Goal: Task Accomplishment & Management: Manage account settings

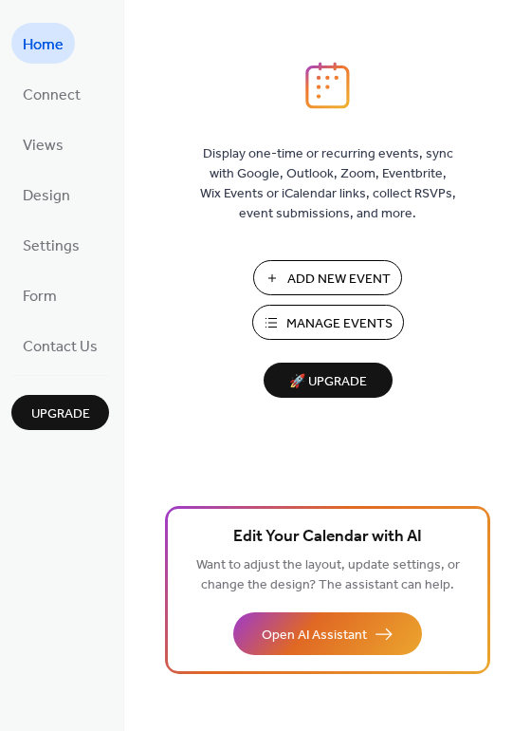
click at [337, 321] on span "Manage Events" at bounding box center [340, 324] width 106 height 20
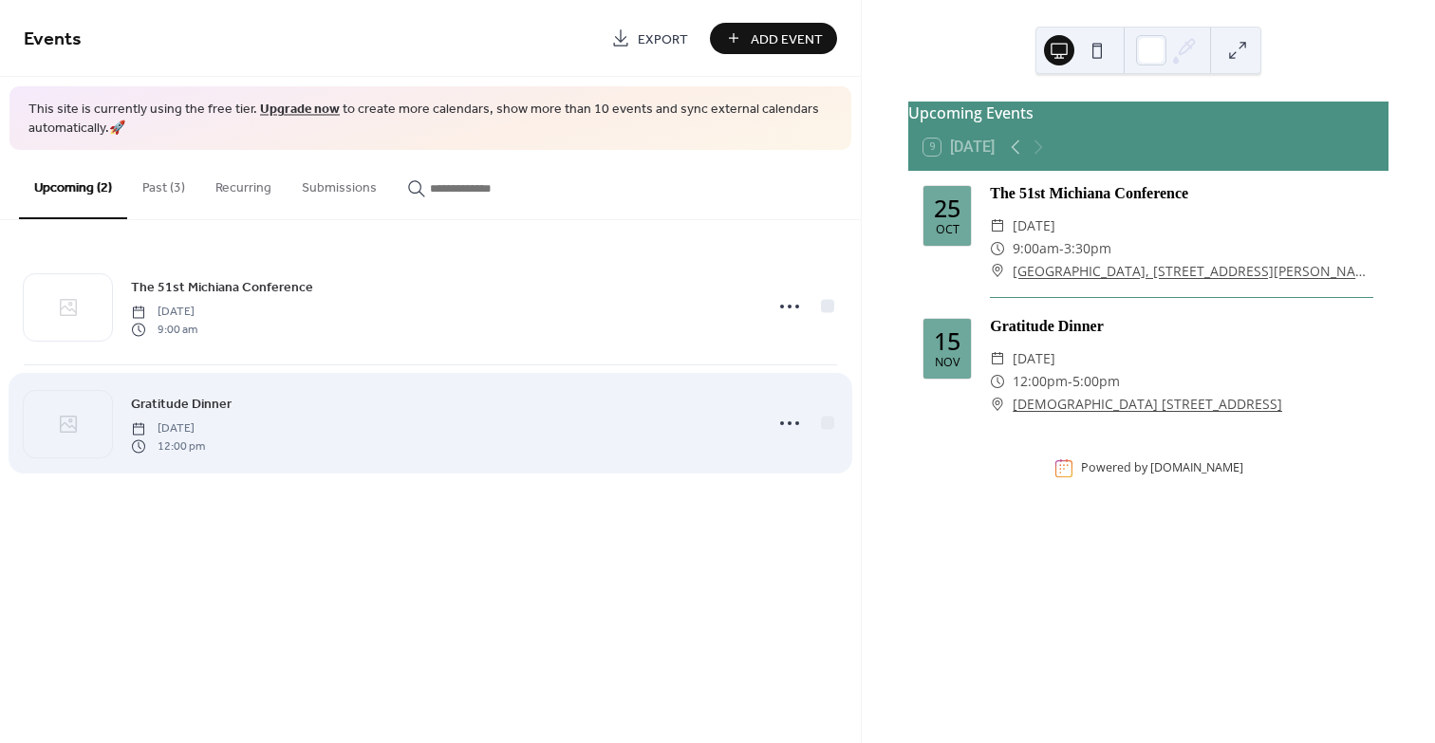
click at [218, 412] on span "Gratitude Dinner" at bounding box center [181, 405] width 101 height 20
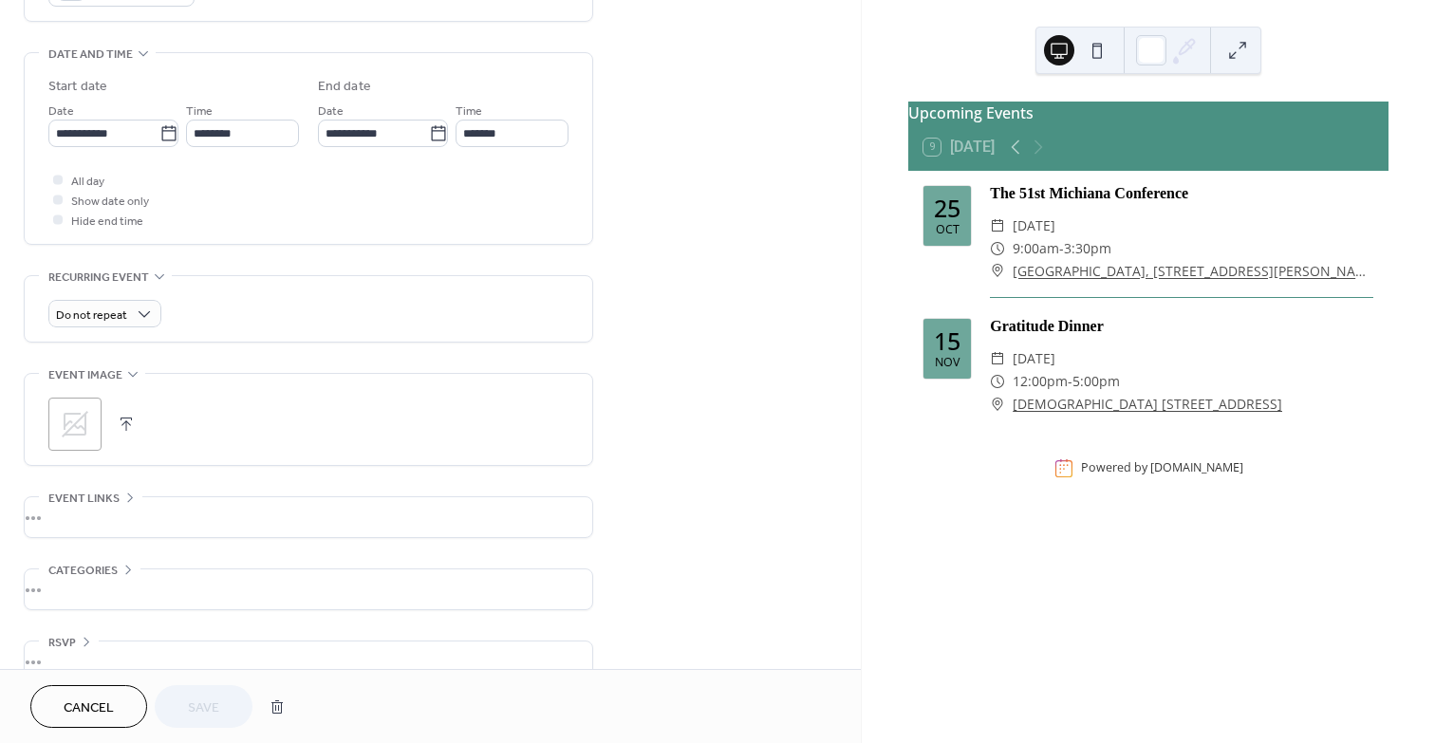
scroll to position [569, 0]
click at [120, 414] on button "button" at bounding box center [126, 420] width 27 height 27
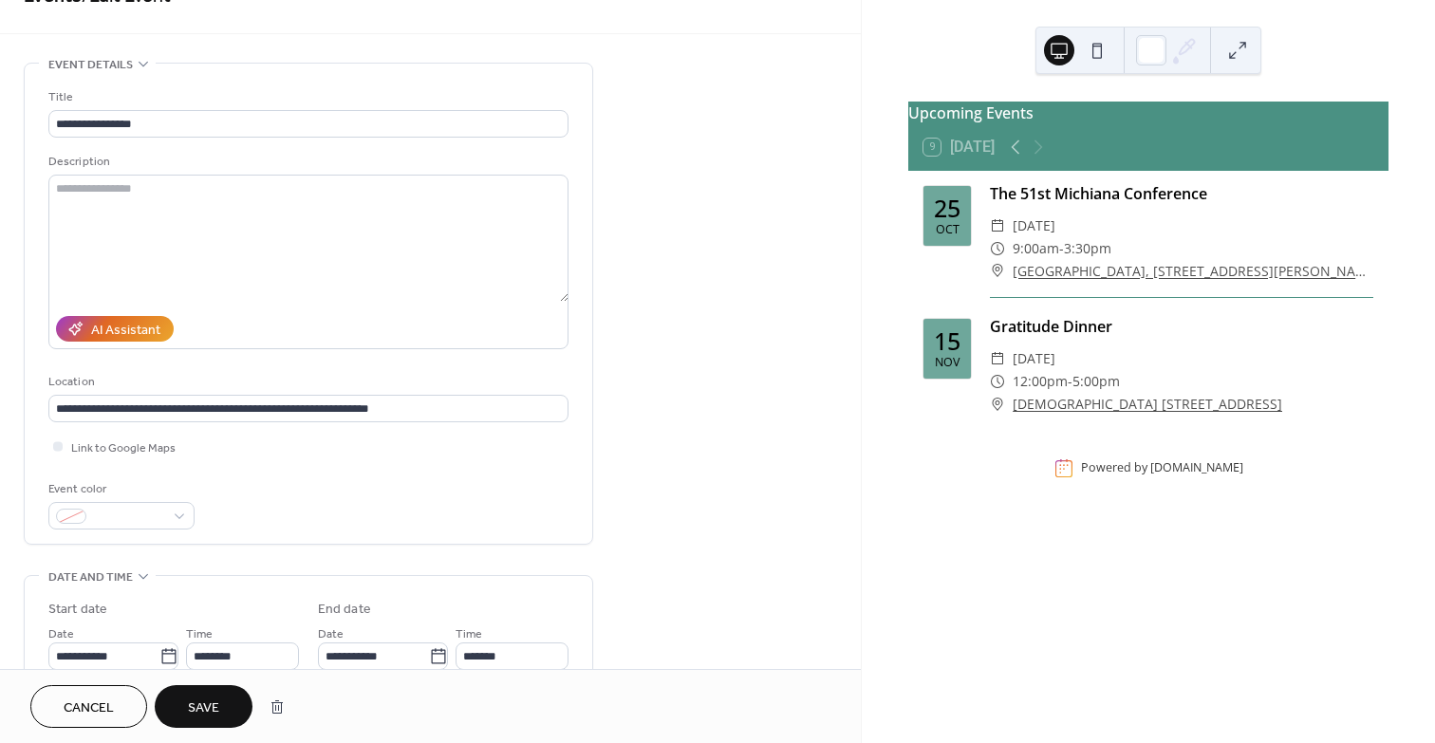
scroll to position [0, 0]
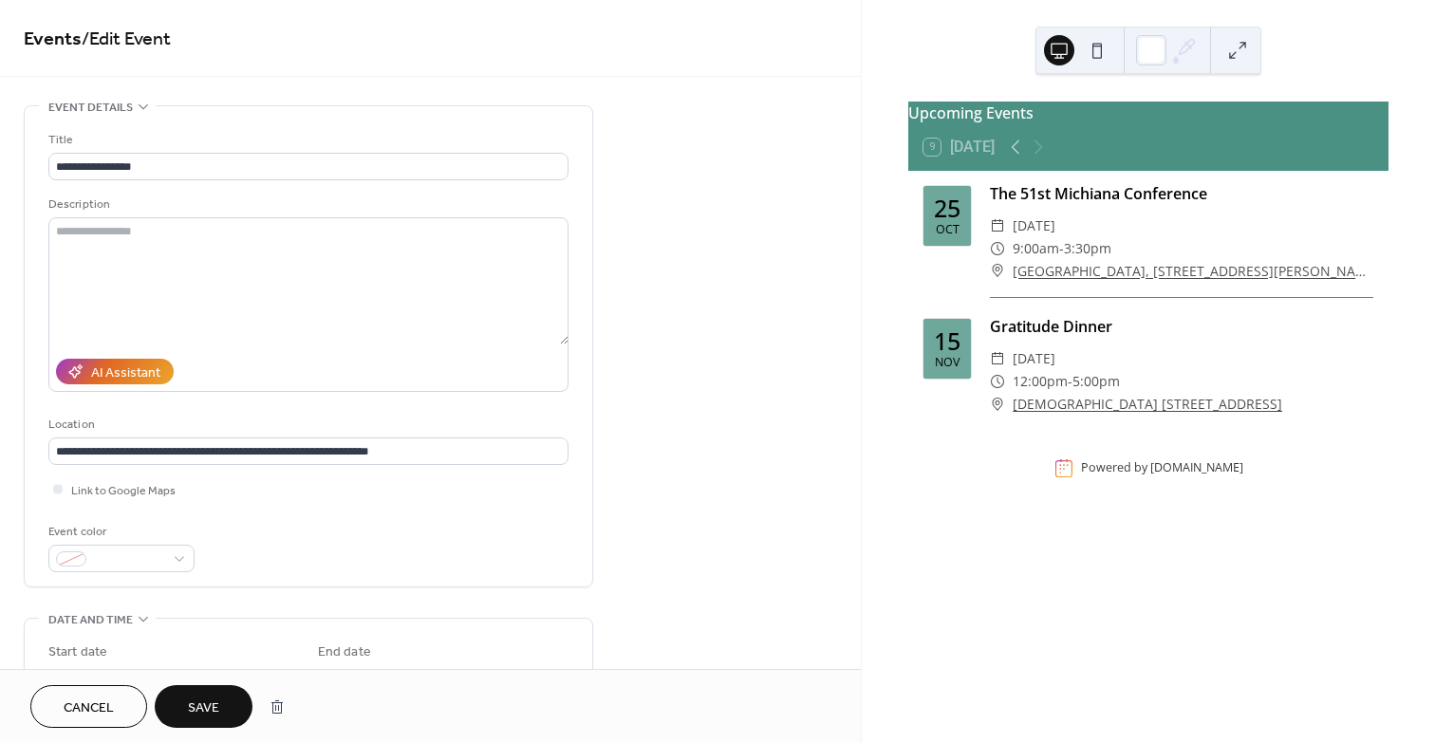
click at [204, 698] on span "Save" at bounding box center [203, 708] width 31 height 20
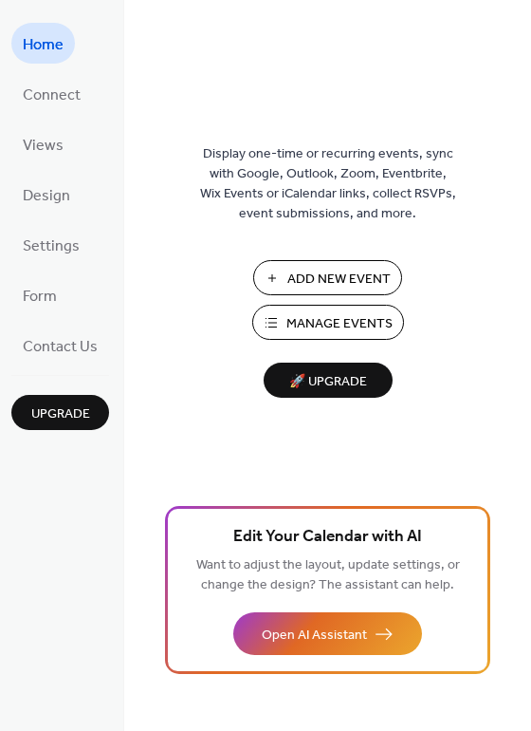
click at [349, 331] on span "Manage Events" at bounding box center [340, 324] width 106 height 20
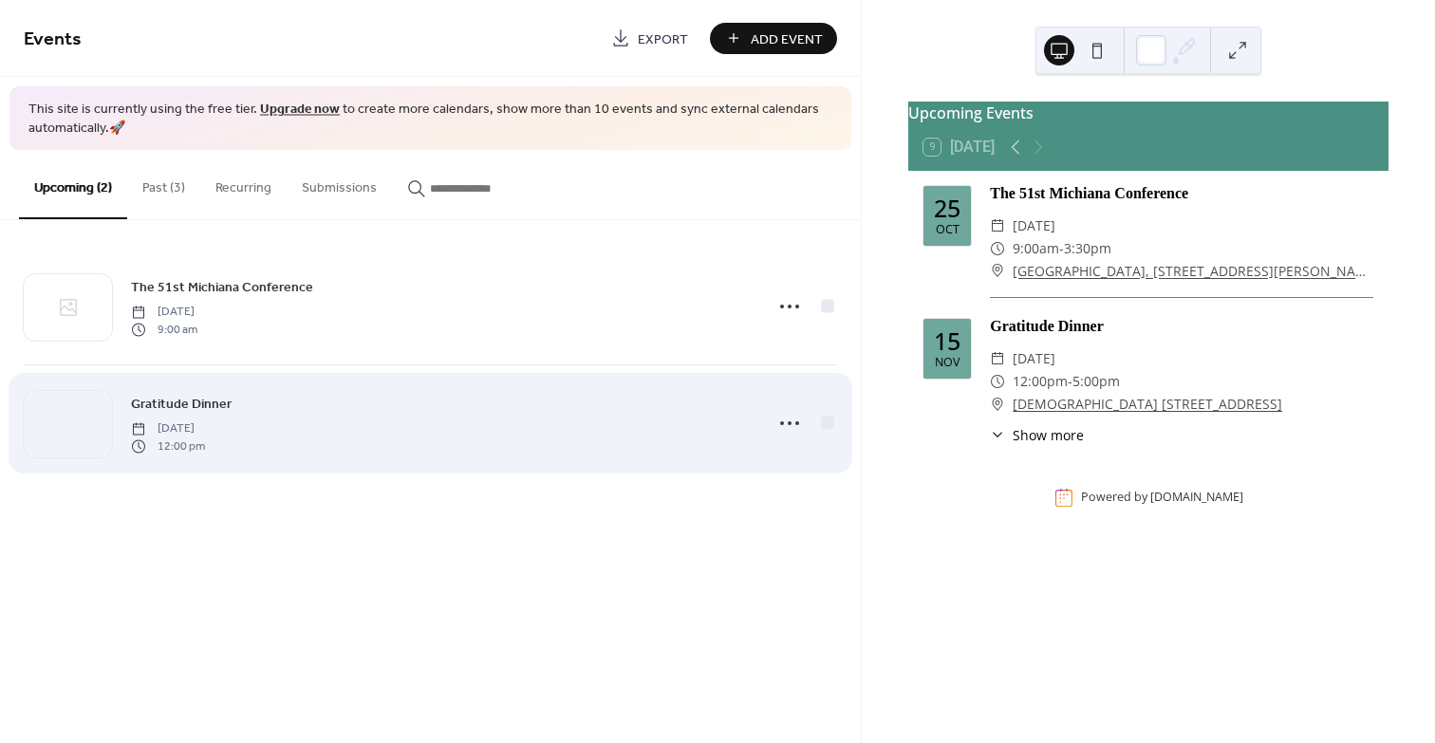
click at [205, 428] on span "[DATE]" at bounding box center [168, 428] width 74 height 17
click at [205, 422] on span "[DATE]" at bounding box center [168, 428] width 74 height 17
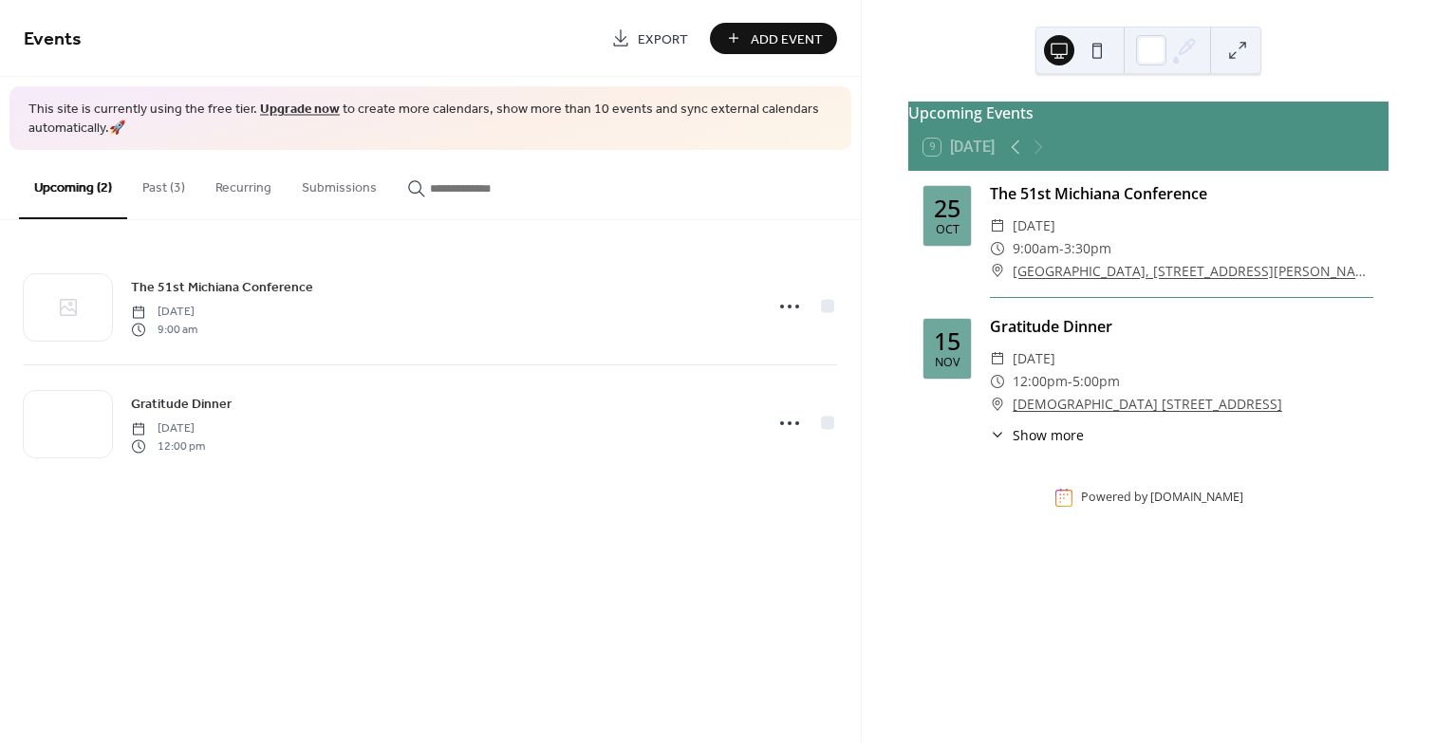
click at [1026, 445] on span "Show more" at bounding box center [1047, 435] width 71 height 20
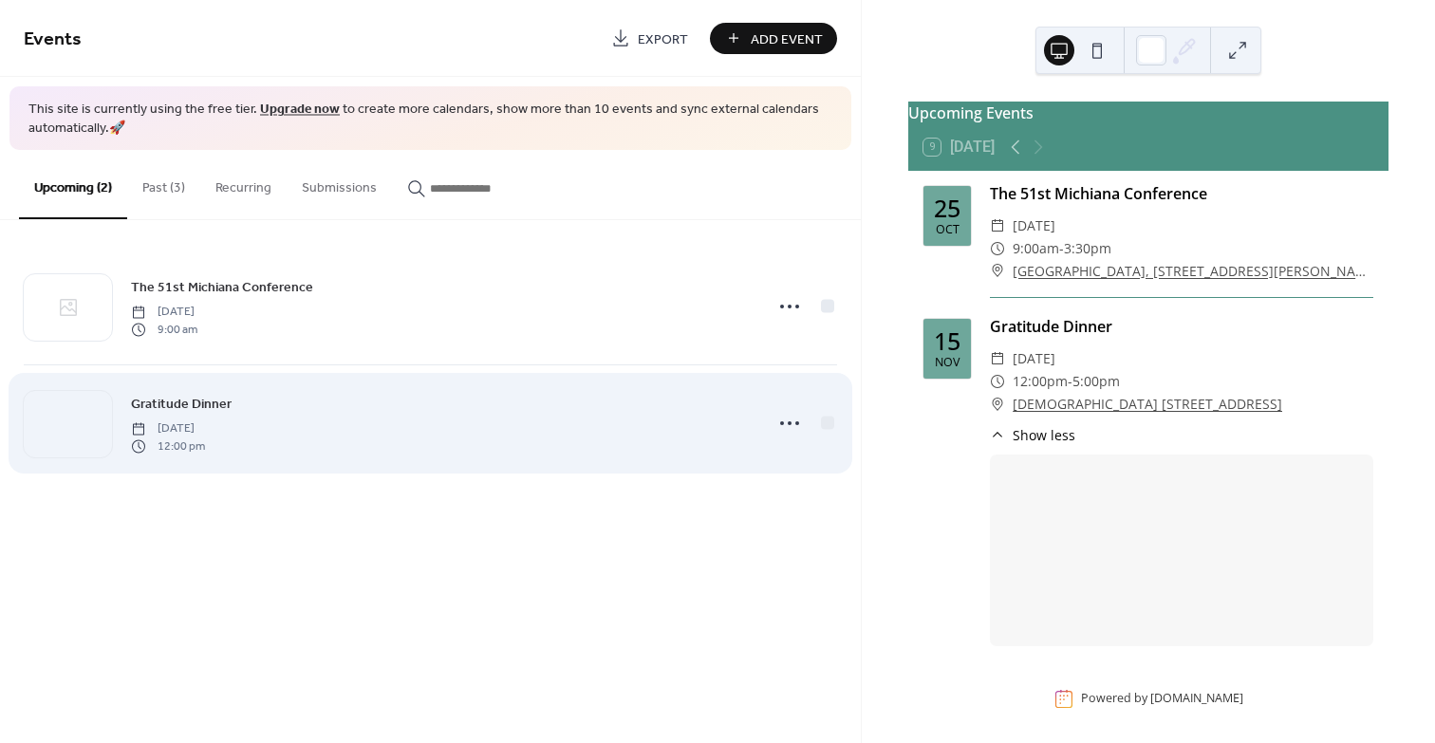
click at [202, 425] on span "[DATE]" at bounding box center [168, 428] width 74 height 17
click at [793, 419] on icon at bounding box center [789, 423] width 30 height 30
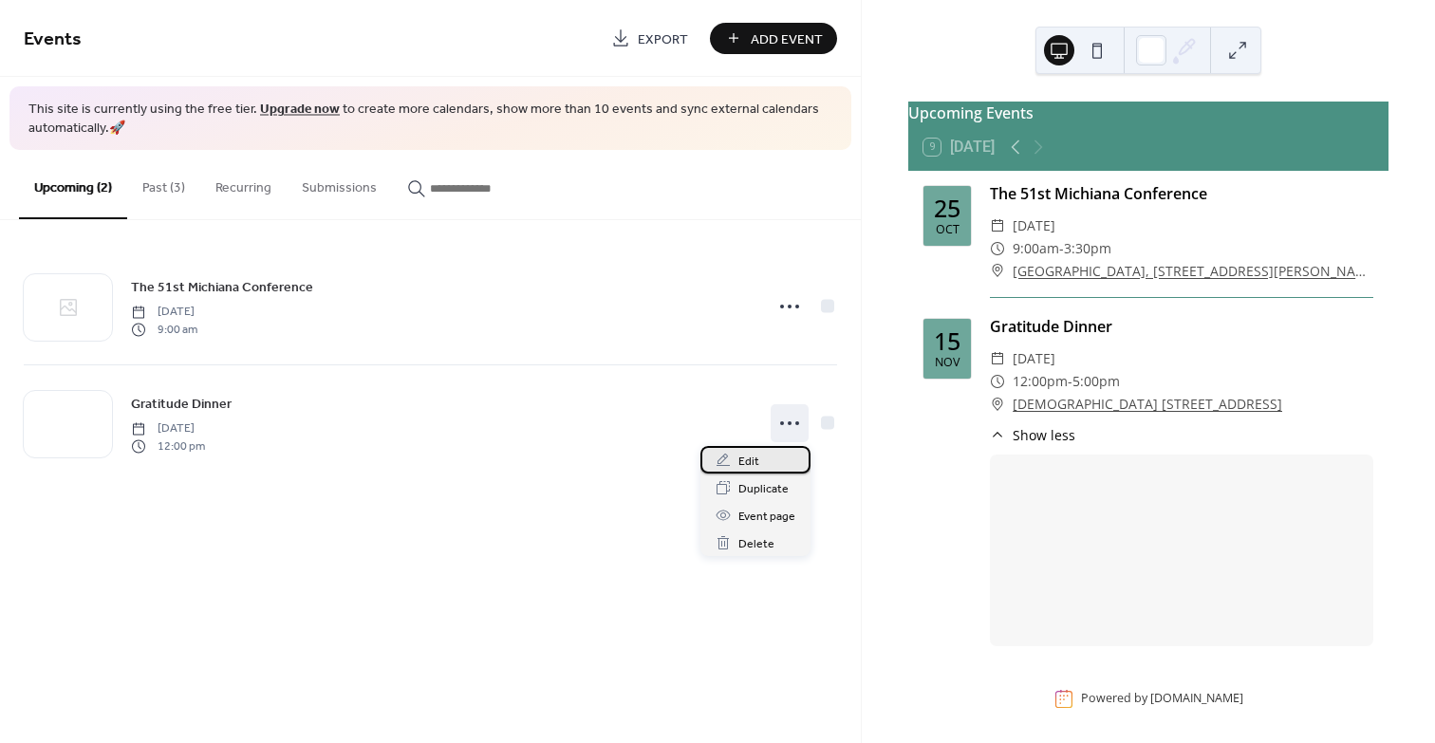
click at [774, 461] on div "Edit" at bounding box center [755, 460] width 110 height 28
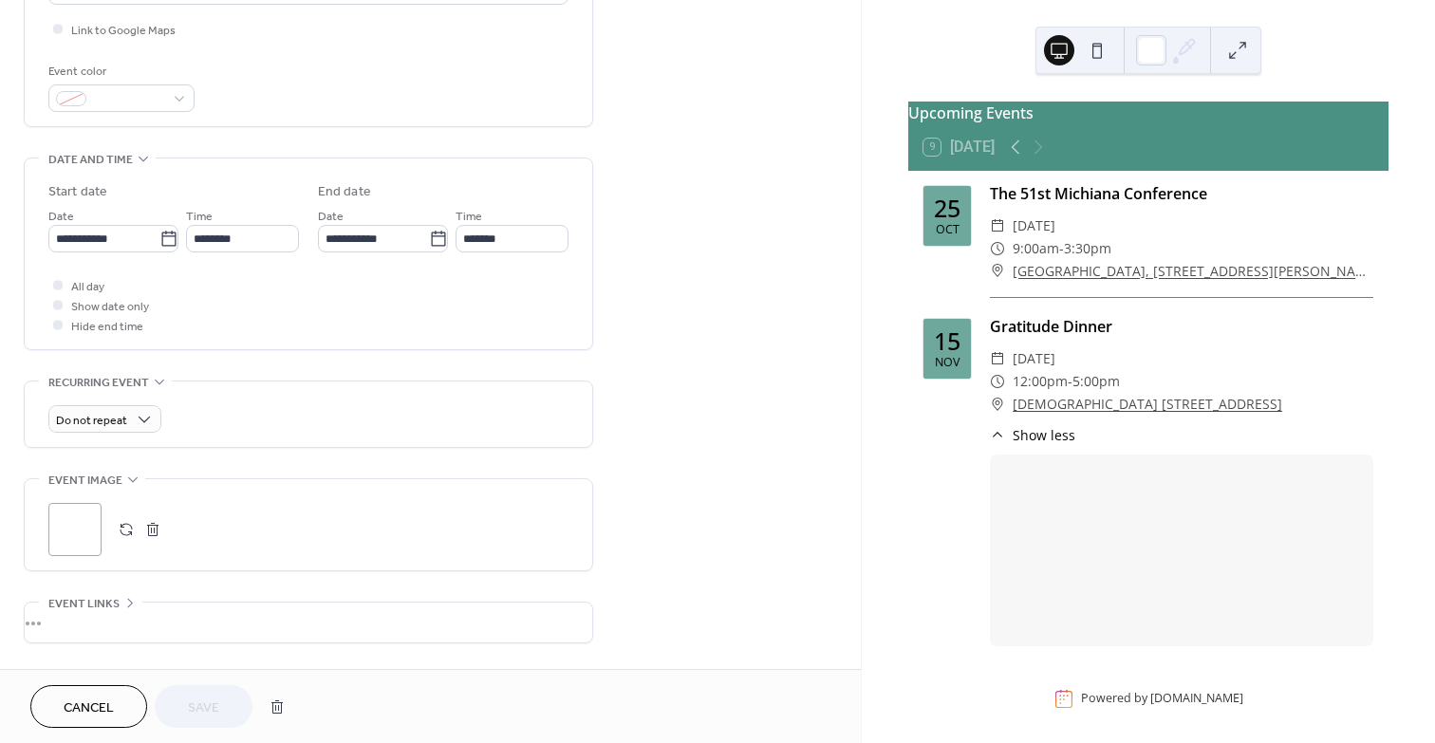
scroll to position [474, 0]
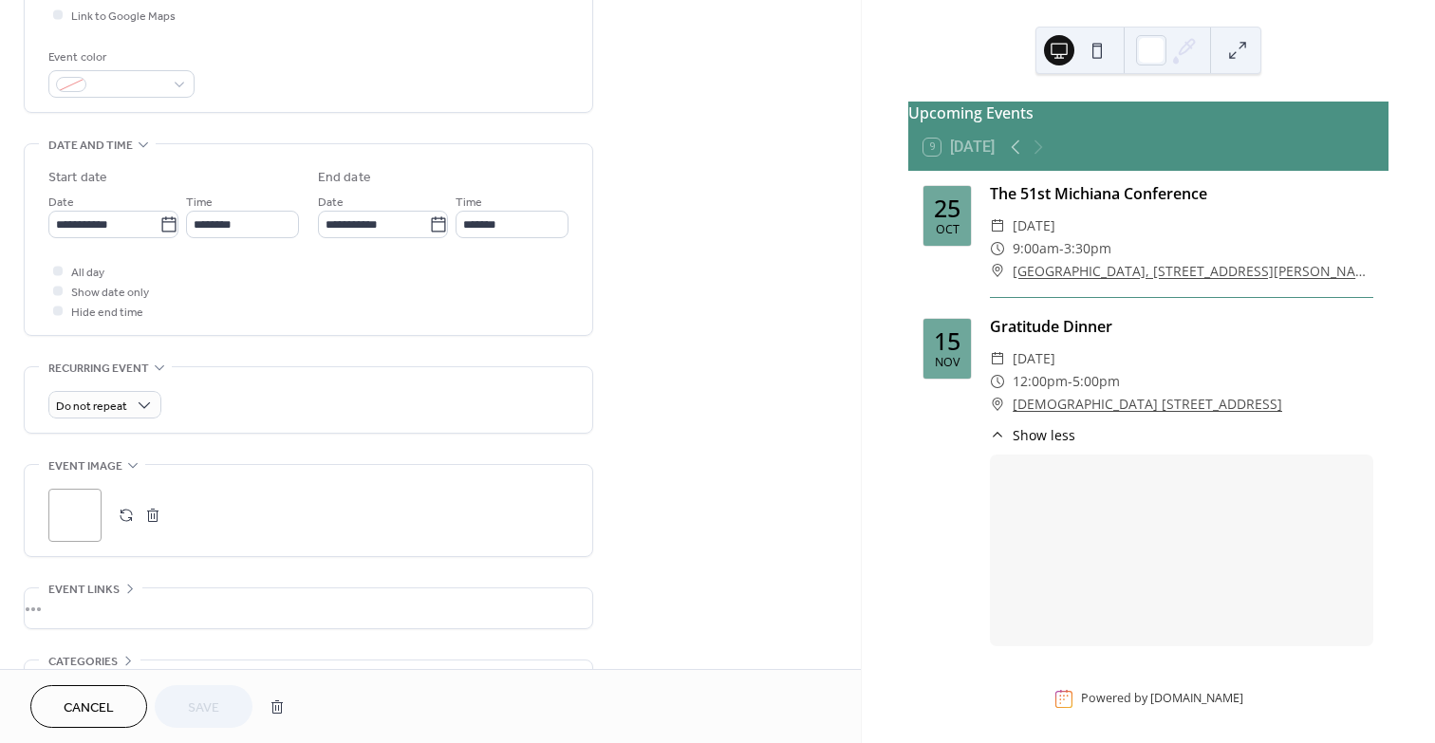
click at [152, 510] on button "button" at bounding box center [152, 515] width 27 height 27
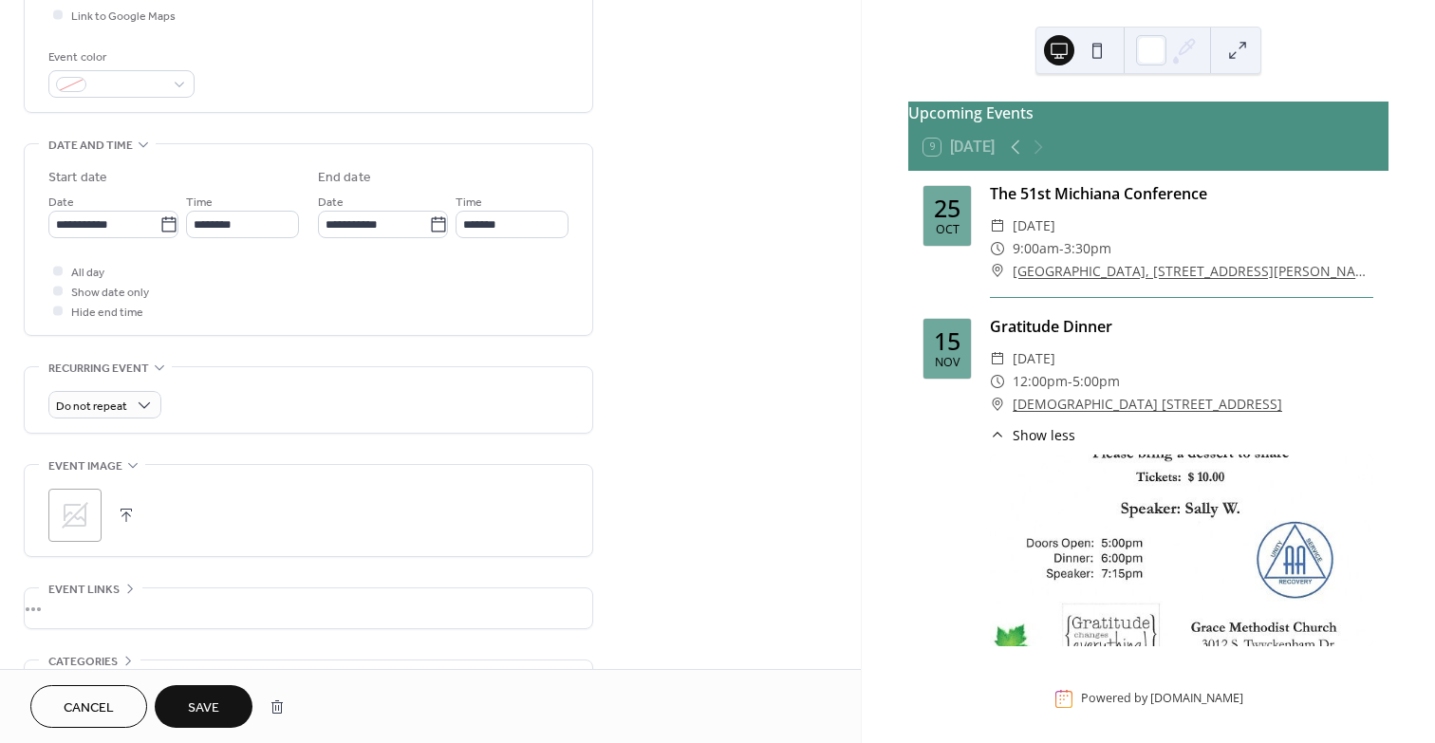
click at [206, 714] on span "Save" at bounding box center [203, 708] width 31 height 20
